Goal: Book appointment/travel/reservation

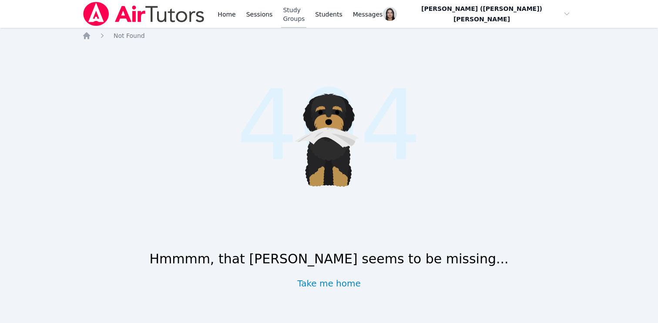
click at [300, 18] on link "Study Groups" at bounding box center [293, 14] width 25 height 28
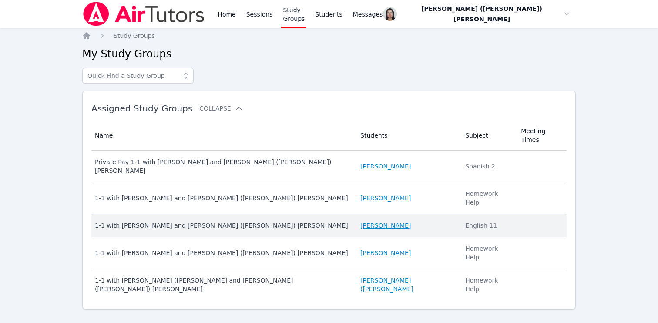
click at [400, 221] on link "[PERSON_NAME]" at bounding box center [386, 225] width 51 height 9
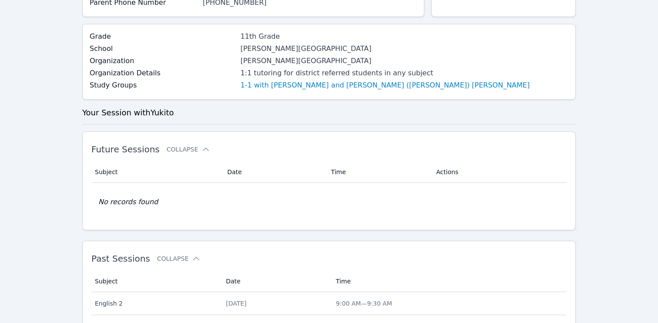
scroll to position [157, 0]
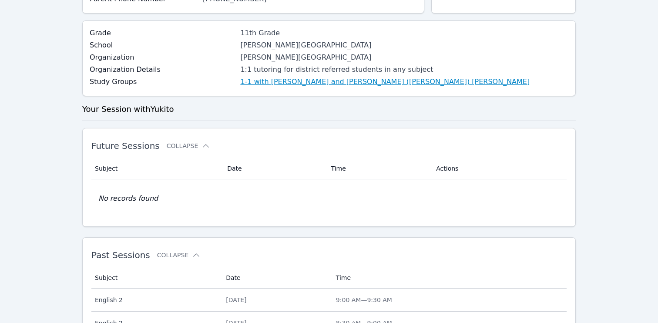
click at [350, 84] on link "1-1 with [PERSON_NAME] and [PERSON_NAME] ([PERSON_NAME]) [PERSON_NAME]" at bounding box center [385, 82] width 290 height 10
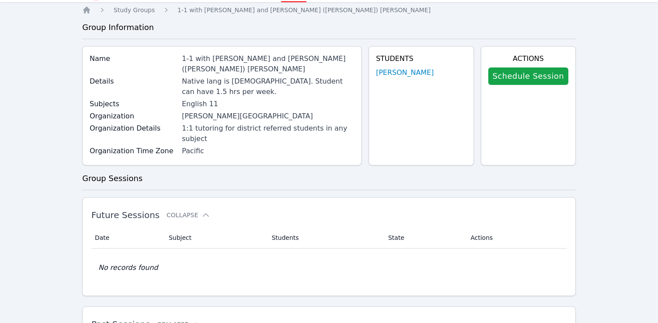
scroll to position [29, 0]
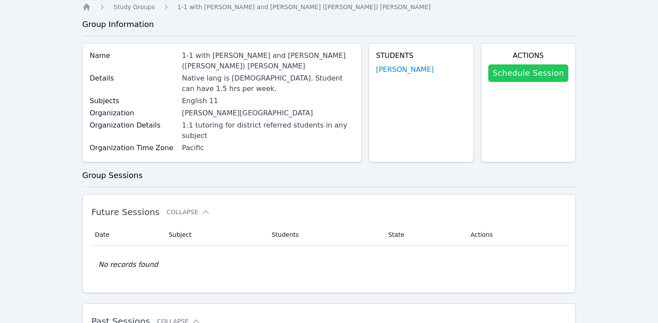
click at [516, 77] on link "Schedule Session" at bounding box center [529, 72] width 80 height 17
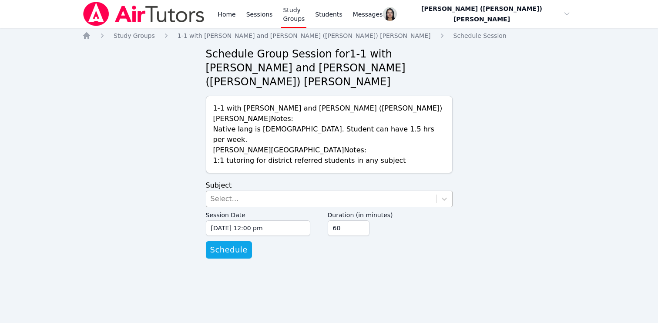
click at [236, 191] on div "Select..." at bounding box center [321, 199] width 230 height 16
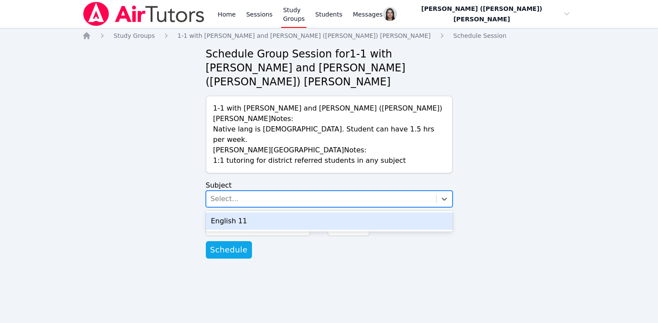
click at [237, 212] on div "English 11" at bounding box center [329, 220] width 247 height 17
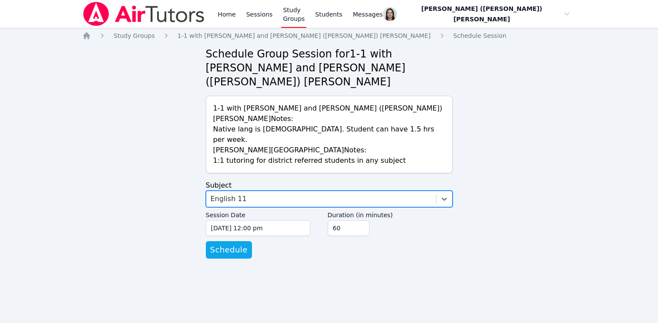
click at [237, 207] on label "Session Date" at bounding box center [258, 213] width 104 height 13
click at [237, 220] on input "[DATE] 12:00 pm" at bounding box center [258, 228] width 104 height 16
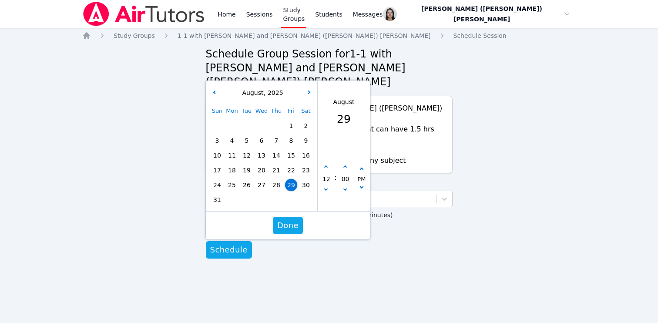
click at [500, 173] on div "Home Study Groups 1-1 with [PERSON_NAME] and [PERSON_NAME] ([PERSON_NAME]) [PER…" at bounding box center [329, 153] width 494 height 245
click at [440, 195] on icon at bounding box center [444, 199] width 9 height 9
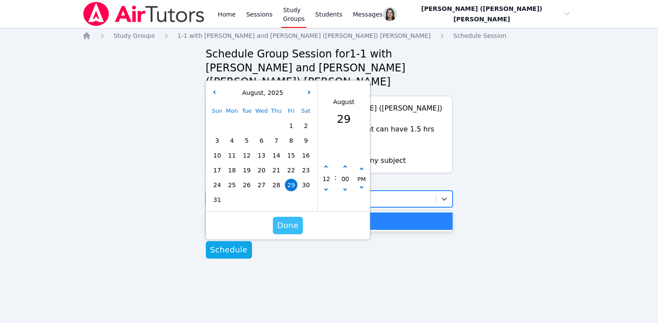
click at [294, 219] on span "Done" at bounding box center [287, 225] width 21 height 12
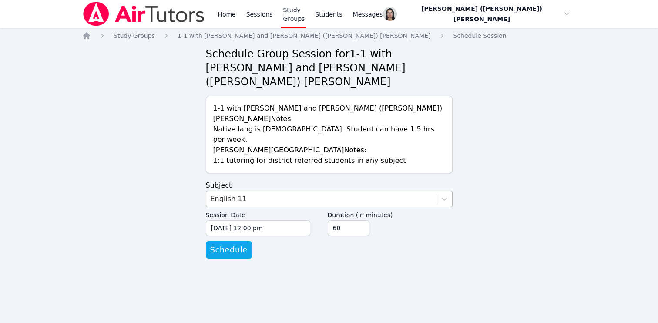
click at [336, 191] on div "English 11" at bounding box center [321, 199] width 230 height 16
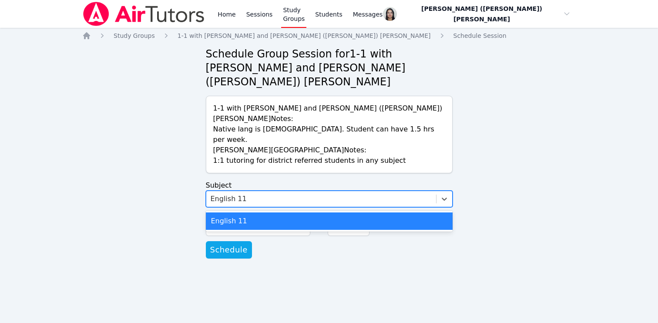
click at [182, 171] on div "Home Study Groups 1-1 with [PERSON_NAME] and [PERSON_NAME] ([PERSON_NAME]) [PER…" at bounding box center [329, 153] width 494 height 245
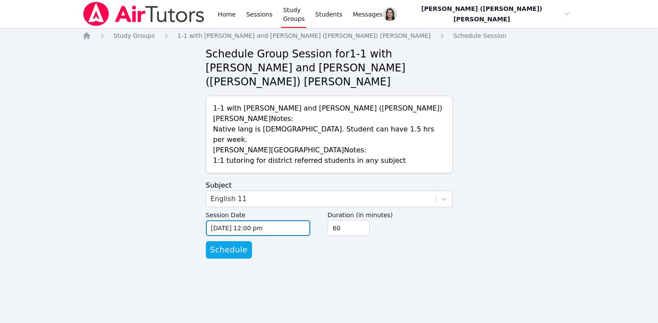
click at [226, 220] on input "[DATE] 12:00 pm" at bounding box center [258, 228] width 104 height 16
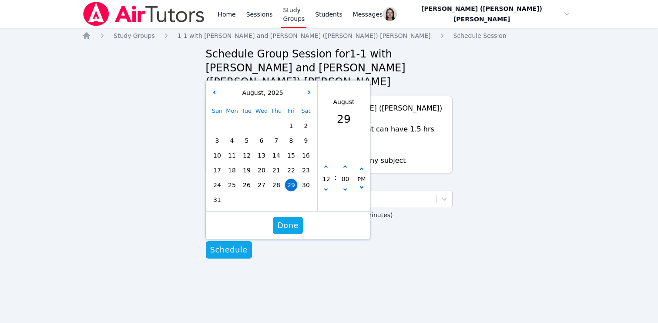
click at [437, 207] on label "Duration (in minutes)" at bounding box center [390, 213] width 125 height 13
click at [370, 220] on input "60" at bounding box center [349, 228] width 42 height 16
click at [324, 165] on icon "button" at bounding box center [325, 166] width 3 height 3
type input "[DATE] 01:00 pm"
type input "01"
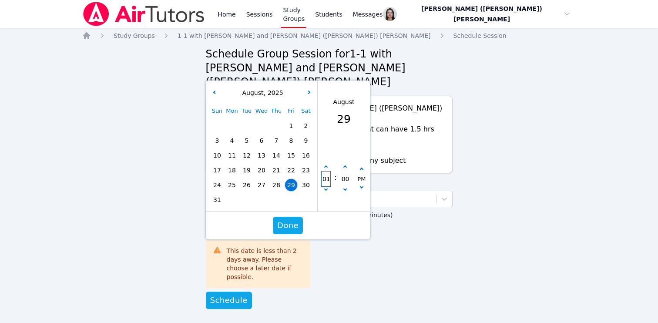
click at [325, 172] on input "01" at bounding box center [326, 179] width 9 height 15
click at [308, 90] on icon "button" at bounding box center [308, 91] width 3 height 3
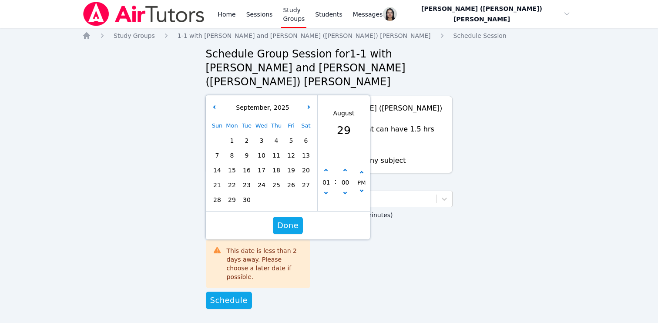
click at [261, 135] on span "3" at bounding box center [262, 141] width 12 height 12
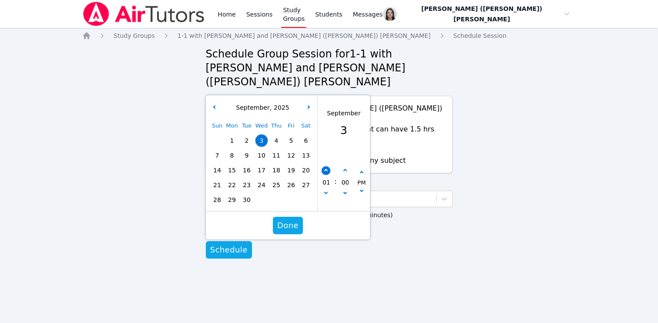
click at [324, 166] on button "button" at bounding box center [326, 170] width 9 height 9
type input "[DATE] 02:00 pm"
type input "02"
click at [324, 166] on button "button" at bounding box center [326, 170] width 9 height 9
type input "[DATE] 03:00 pm"
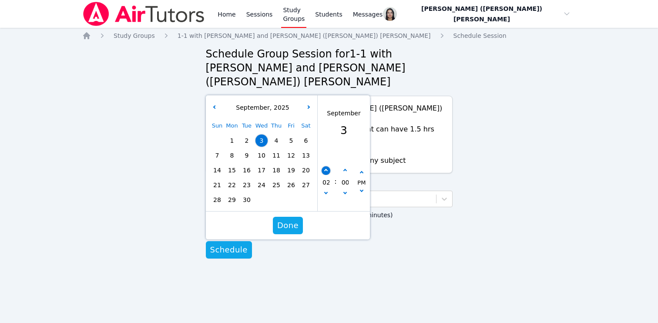
type input "03"
click at [324, 166] on button "button" at bounding box center [326, 170] width 9 height 9
type input "[DATE] 04:00 pm"
type input "04"
click at [324, 166] on button "button" at bounding box center [326, 170] width 9 height 9
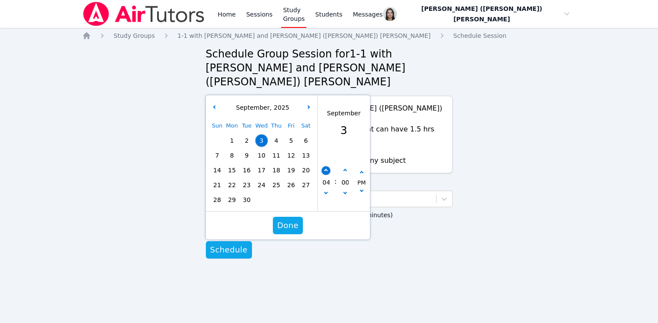
type input "[DATE] 05:00 pm"
type input "05"
click at [324, 166] on button "button" at bounding box center [326, 170] width 9 height 9
type input "[DATE] 06:00 pm"
type input "06"
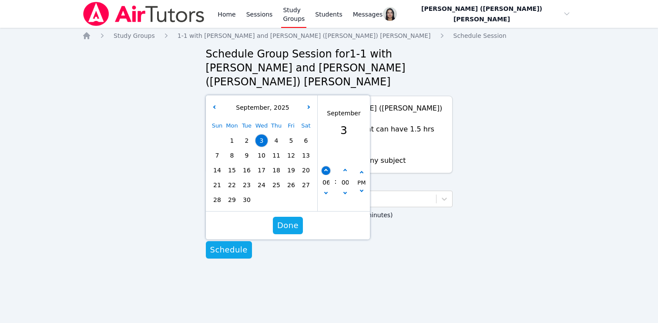
click at [324, 166] on button "button" at bounding box center [326, 170] width 9 height 9
type input "[DATE] 07:00 pm"
type input "07"
click at [324, 166] on button "button" at bounding box center [326, 170] width 9 height 9
type input "[DATE] 08:00 pm"
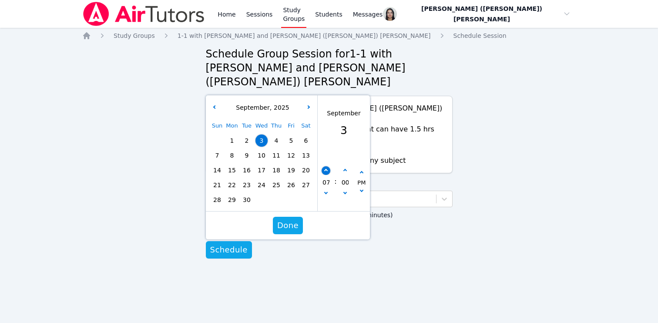
type input "08"
click at [324, 166] on button "button" at bounding box center [326, 170] width 9 height 9
type input "[DATE] 09:00 pm"
type input "09"
click at [362, 188] on button "button" at bounding box center [361, 192] width 9 height 9
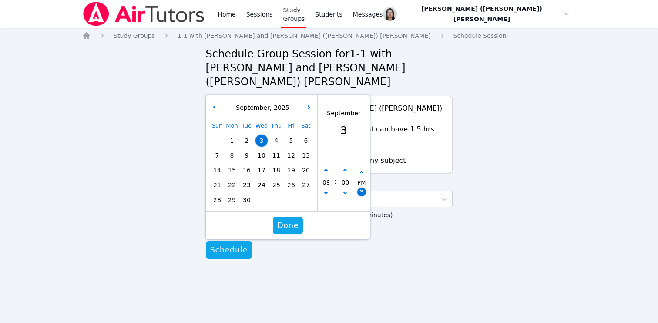
type input "[DATE] 09:00 am"
click at [283, 219] on span "Done" at bounding box center [287, 225] width 21 height 12
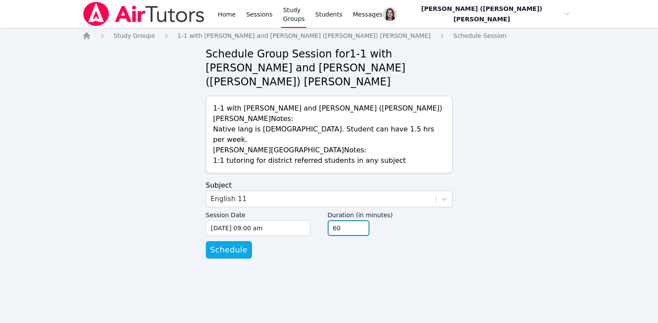
type input "45"
click at [360, 220] on input "45" at bounding box center [349, 228] width 42 height 16
click at [295, 212] on form "Subject English 11 Session Date [DATE] 09:00 am [DATE] 9:00 am Duration (in min…" at bounding box center [329, 219] width 247 height 78
click at [233, 244] on span "Schedule" at bounding box center [228, 250] width 37 height 12
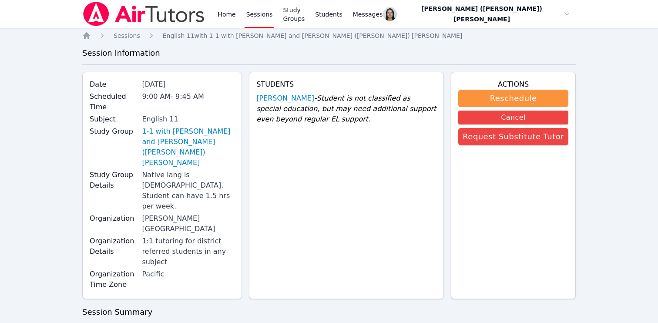
scroll to position [3, 0]
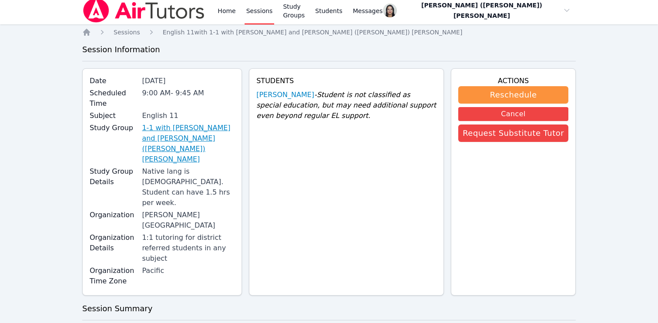
click at [222, 127] on link "1-1 with [PERSON_NAME] and [PERSON_NAME] ([PERSON_NAME]) [PERSON_NAME]" at bounding box center [188, 144] width 93 height 42
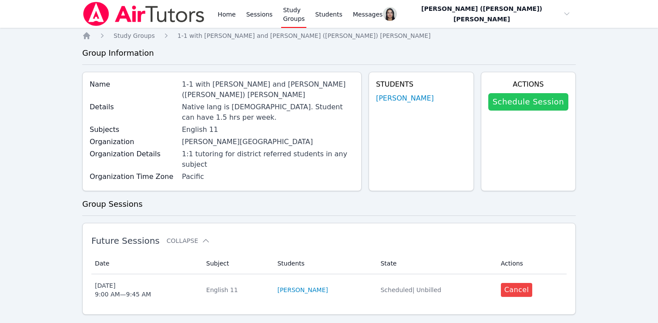
click at [499, 109] on link "Schedule Session" at bounding box center [529, 101] width 80 height 17
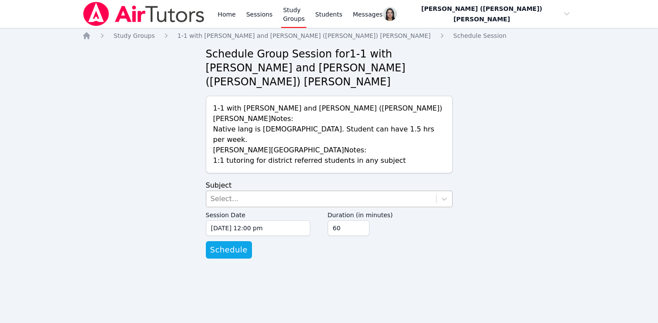
click at [264, 191] on div "Select..." at bounding box center [321, 199] width 230 height 16
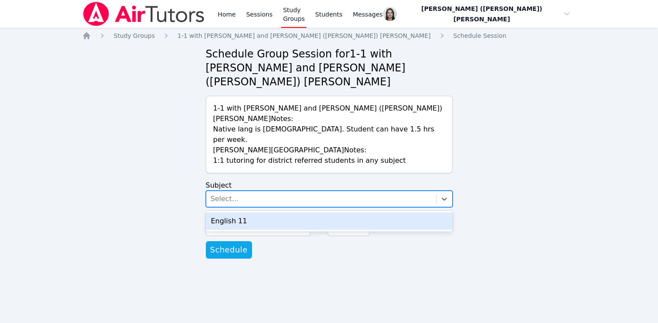
click at [252, 212] on div "English 11" at bounding box center [329, 220] width 247 height 17
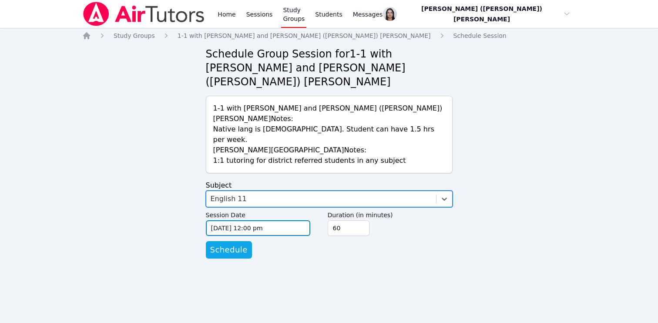
click at [241, 220] on input "[DATE] 12:00 pm" at bounding box center [258, 228] width 104 height 16
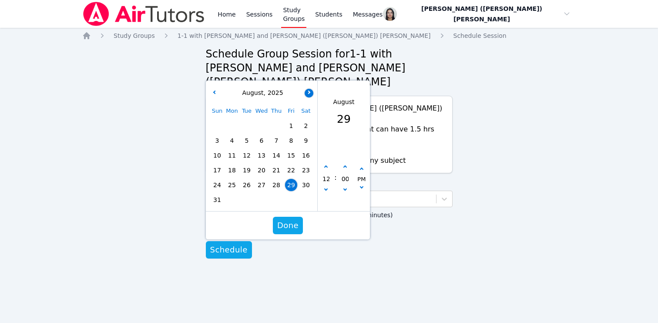
click at [310, 89] on button "button" at bounding box center [309, 93] width 9 height 9
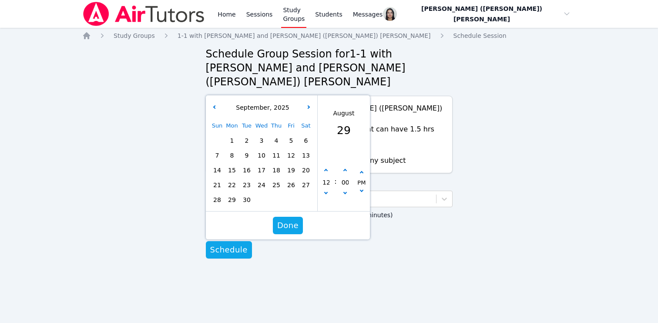
click at [274, 135] on span "4" at bounding box center [276, 141] width 12 height 12
click at [326, 190] on button "button" at bounding box center [326, 194] width 9 height 9
type input "[DATE] 11:00 am"
type input "11"
click at [326, 190] on button "button" at bounding box center [326, 194] width 9 height 9
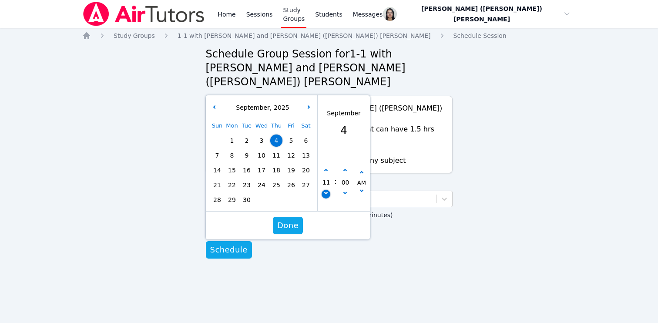
type input "[DATE] 10:00 am"
type input "10"
click at [325, 169] on icon "button" at bounding box center [325, 170] width 3 height 3
type input "[DATE] 11:00 am"
type input "11"
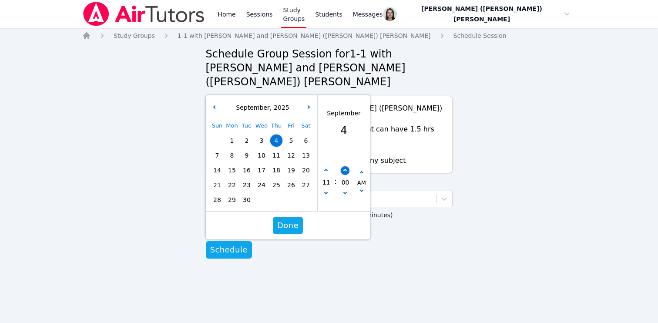
click at [344, 166] on button "button" at bounding box center [344, 170] width 9 height 9
type input "[DATE] 11:05 am"
type input "05"
click at [344, 166] on button "button" at bounding box center [344, 170] width 9 height 9
type input "[DATE] 11:10 am"
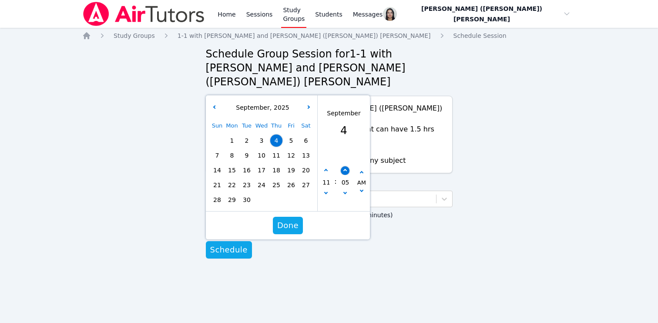
type input "10"
click at [344, 166] on button "button" at bounding box center [344, 170] width 9 height 9
type input "[DATE] 11:15 am"
type input "15"
click at [344, 166] on button "button" at bounding box center [344, 170] width 9 height 9
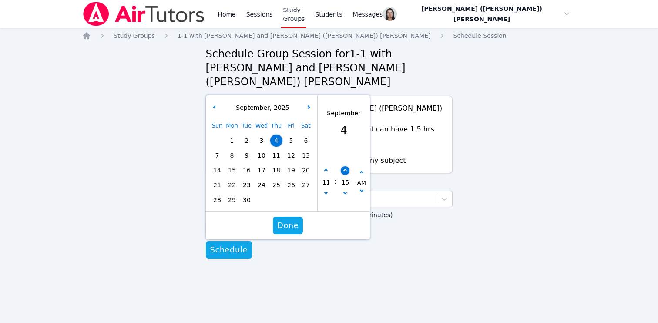
type input "[DATE] 11:20 am"
type input "20"
click at [344, 166] on button "button" at bounding box center [344, 170] width 9 height 9
type input "[DATE] 11:25 am"
type input "25"
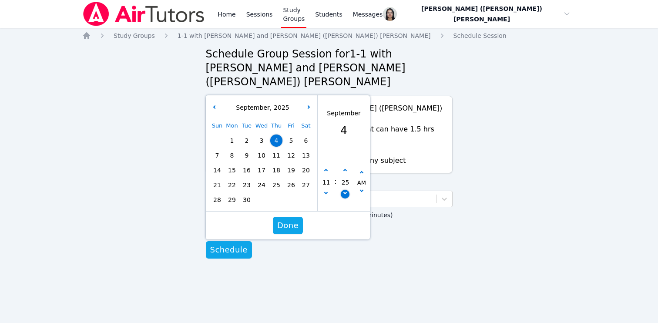
click at [347, 190] on button "button" at bounding box center [344, 194] width 9 height 9
type input "[DATE] 11:20 am"
type input "20"
click at [347, 190] on button "button" at bounding box center [344, 194] width 9 height 9
type input "[DATE] 11:15 am"
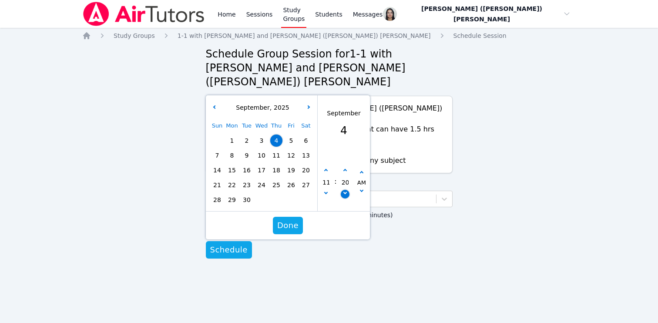
type input "15"
click at [347, 190] on button "button" at bounding box center [344, 194] width 9 height 9
type input "[DATE] 11:10 am"
type input "10"
click at [347, 190] on button "button" at bounding box center [344, 194] width 9 height 9
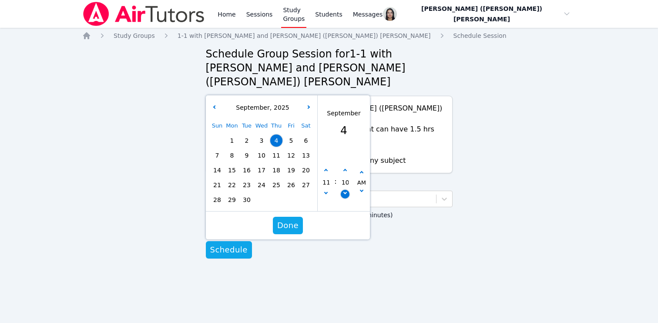
type input "[DATE] 11:05 am"
type input "05"
click at [347, 190] on button "button" at bounding box center [344, 194] width 9 height 9
type input "[DATE] 11:00 am"
type input "00"
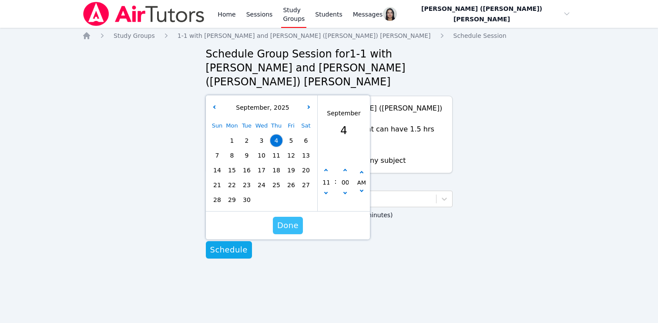
click at [299, 217] on button "Done" at bounding box center [288, 225] width 30 height 17
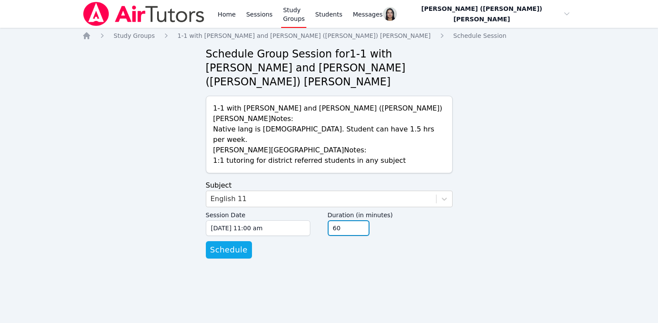
type input "45"
click at [359, 220] on input "45" at bounding box center [349, 228] width 42 height 16
click at [319, 219] on form "Subject English 11 Session Date [DATE] 11:00 am [DATE] 11:00 am Duration (in mi…" at bounding box center [329, 219] width 247 height 78
click at [226, 244] on span "Schedule" at bounding box center [228, 250] width 37 height 12
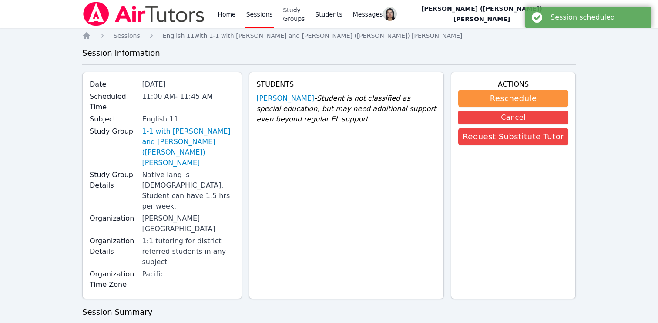
click at [256, 18] on link "Sessions" at bounding box center [260, 14] width 30 height 28
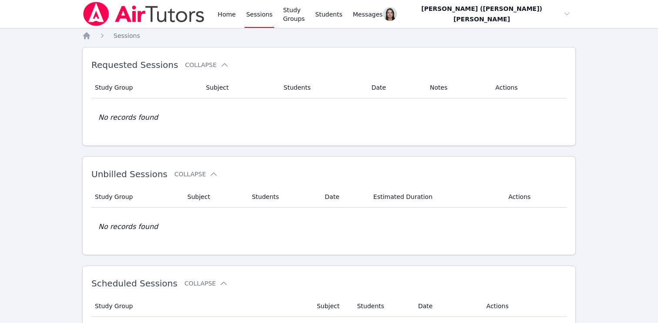
click at [570, 13] on span "button" at bounding box center [477, 14] width 193 height 26
click at [529, 40] on link "Profile" at bounding box center [529, 38] width 84 height 16
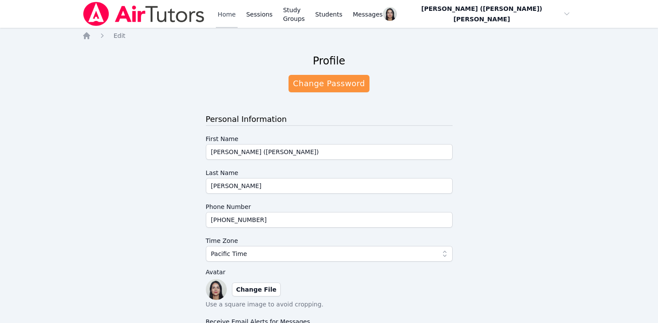
click at [218, 20] on link "Home" at bounding box center [226, 14] width 21 height 28
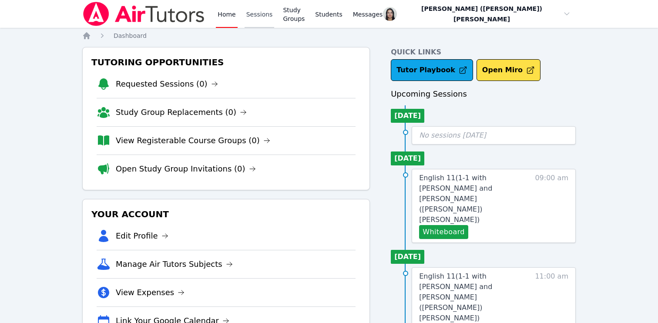
click at [256, 12] on link "Sessions" at bounding box center [260, 14] width 30 height 28
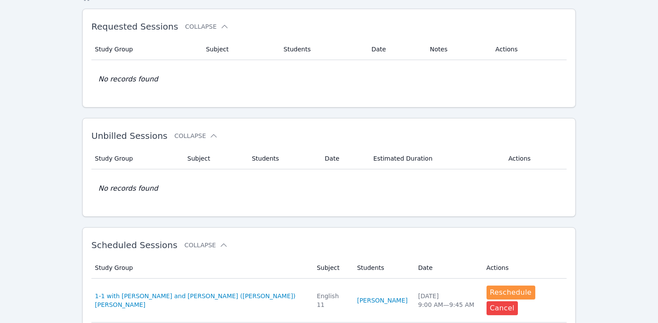
scroll to position [147, 0]
